Goal: Information Seeking & Learning: Check status

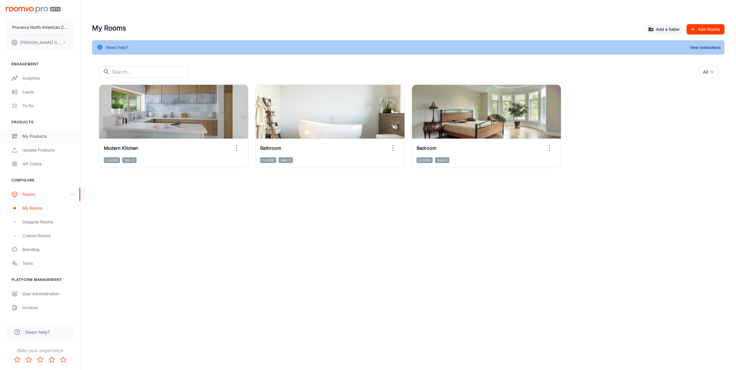
click at [37, 137] on div "My Products" at bounding box center [48, 136] width 52 height 6
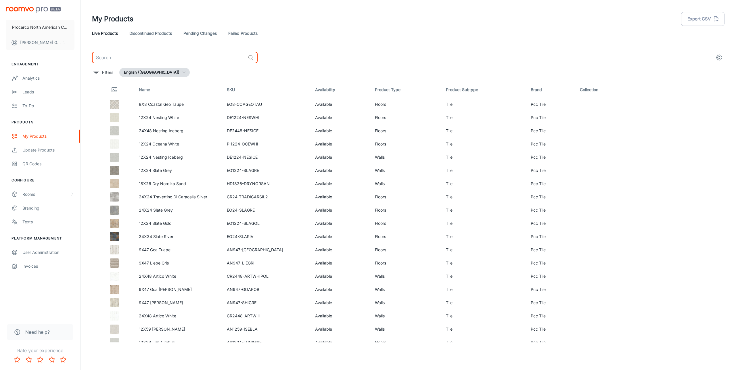
click at [180, 56] on input "text" at bounding box center [169, 58] width 154 height 12
type input "oceana"
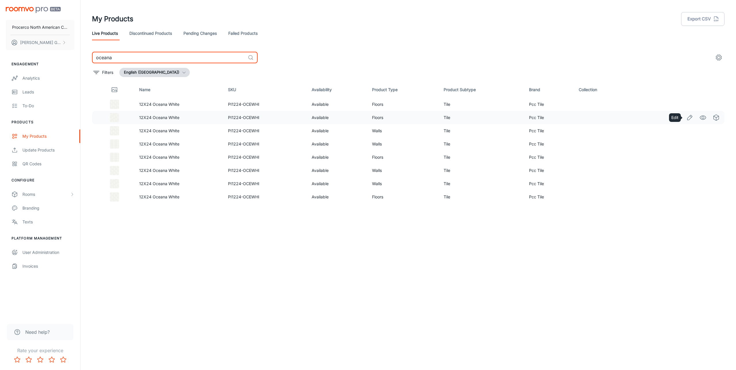
click at [690, 119] on icon "Edit" at bounding box center [689, 117] width 7 height 7
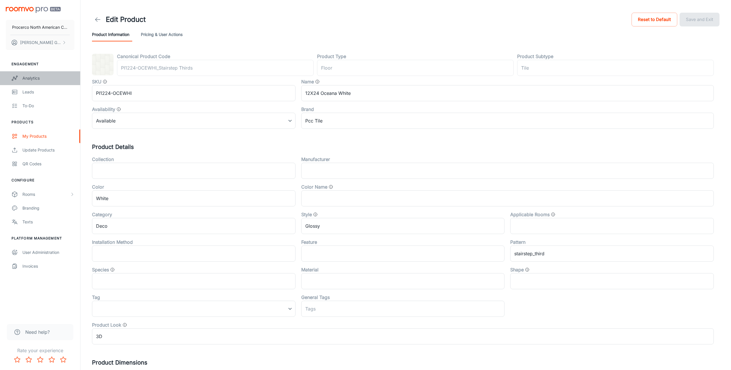
click at [34, 83] on link "Analytics" at bounding box center [40, 78] width 80 height 14
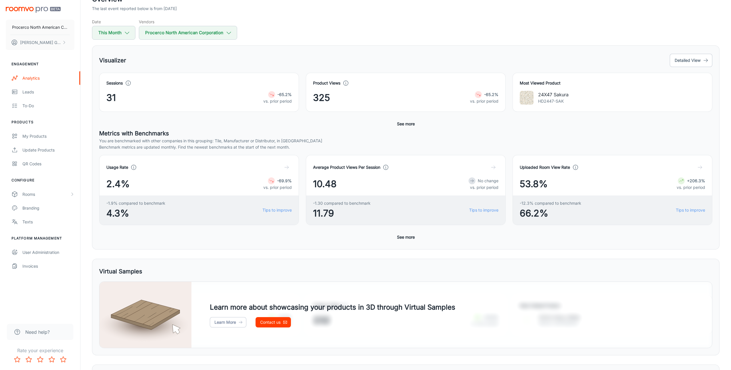
scroll to position [88, 0]
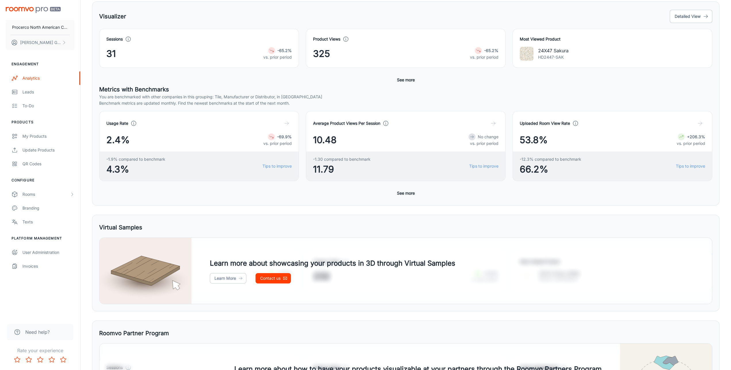
click at [698, 124] on icon "button" at bounding box center [700, 123] width 6 height 6
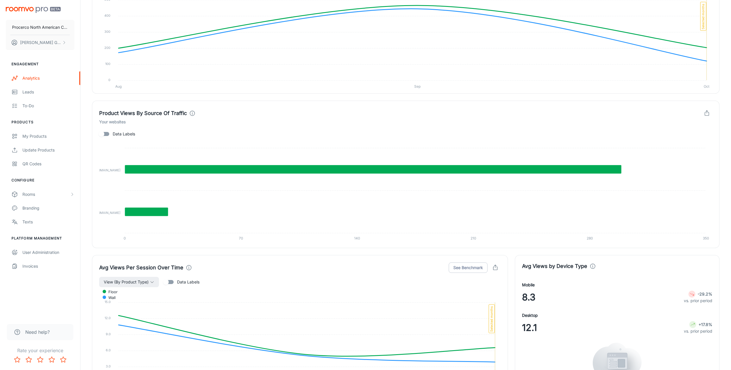
scroll to position [270, 0]
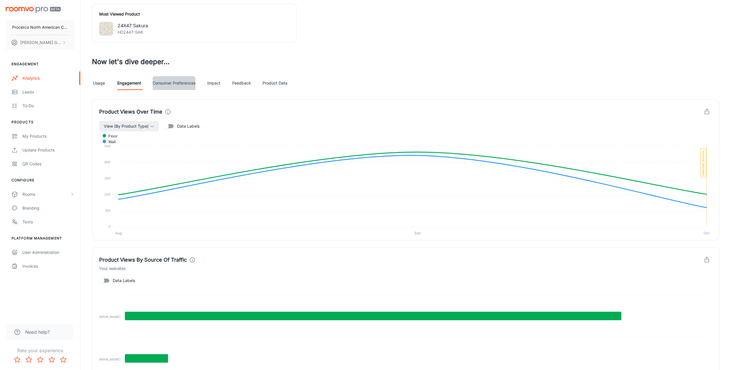
click at [177, 81] on link "Consumer Preferences" at bounding box center [174, 83] width 43 height 14
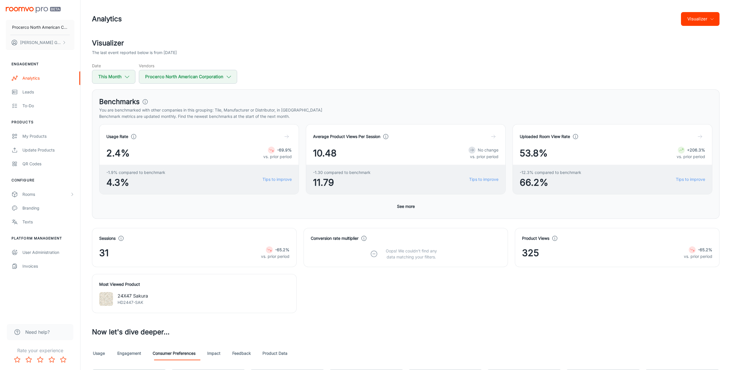
click at [114, 300] on div "24X47 Sakura HD2447-SAK" at bounding box center [194, 299] width 190 height 14
click at [106, 301] on img at bounding box center [106, 299] width 14 height 14
click at [134, 296] on p "24X47 Sakura" at bounding box center [133, 295] width 30 height 7
drag, startPoint x: 143, startPoint y: 303, endPoint x: 118, endPoint y: 303, distance: 24.7
click at [118, 303] on p "HD2447-SAK" at bounding box center [133, 302] width 30 height 6
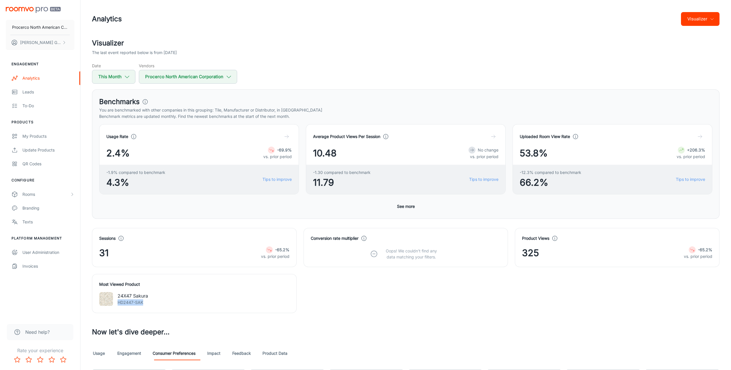
copy p "HD2447-SAK"
click at [36, 77] on div "Analytics" at bounding box center [48, 78] width 52 height 6
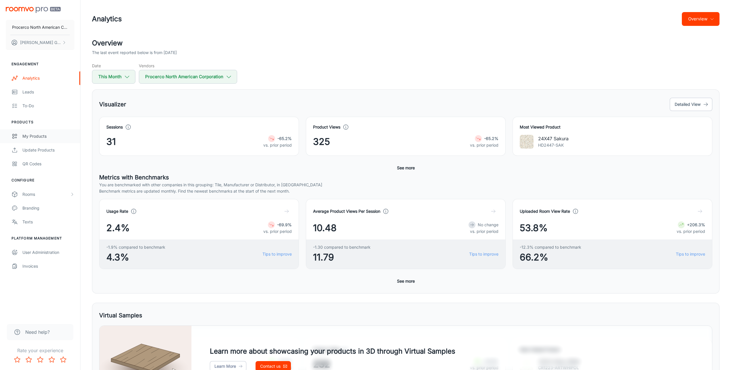
click at [34, 139] on div "My Products" at bounding box center [48, 136] width 52 height 6
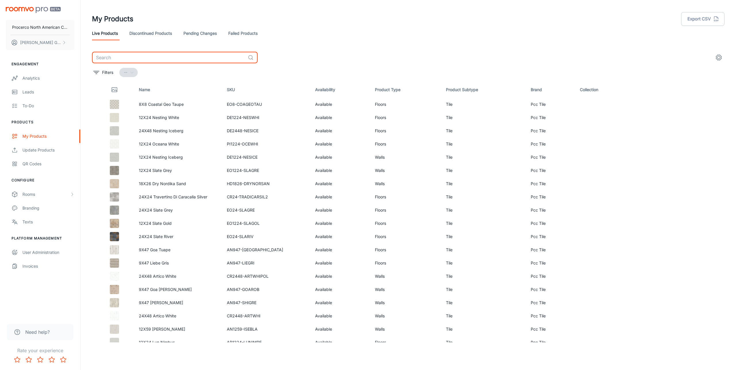
click at [184, 57] on input "text" at bounding box center [169, 58] width 154 height 12
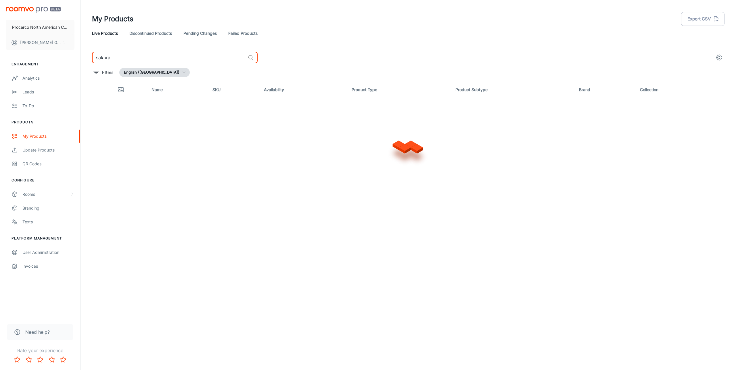
type input "sakura"
